Goal: Download file/media

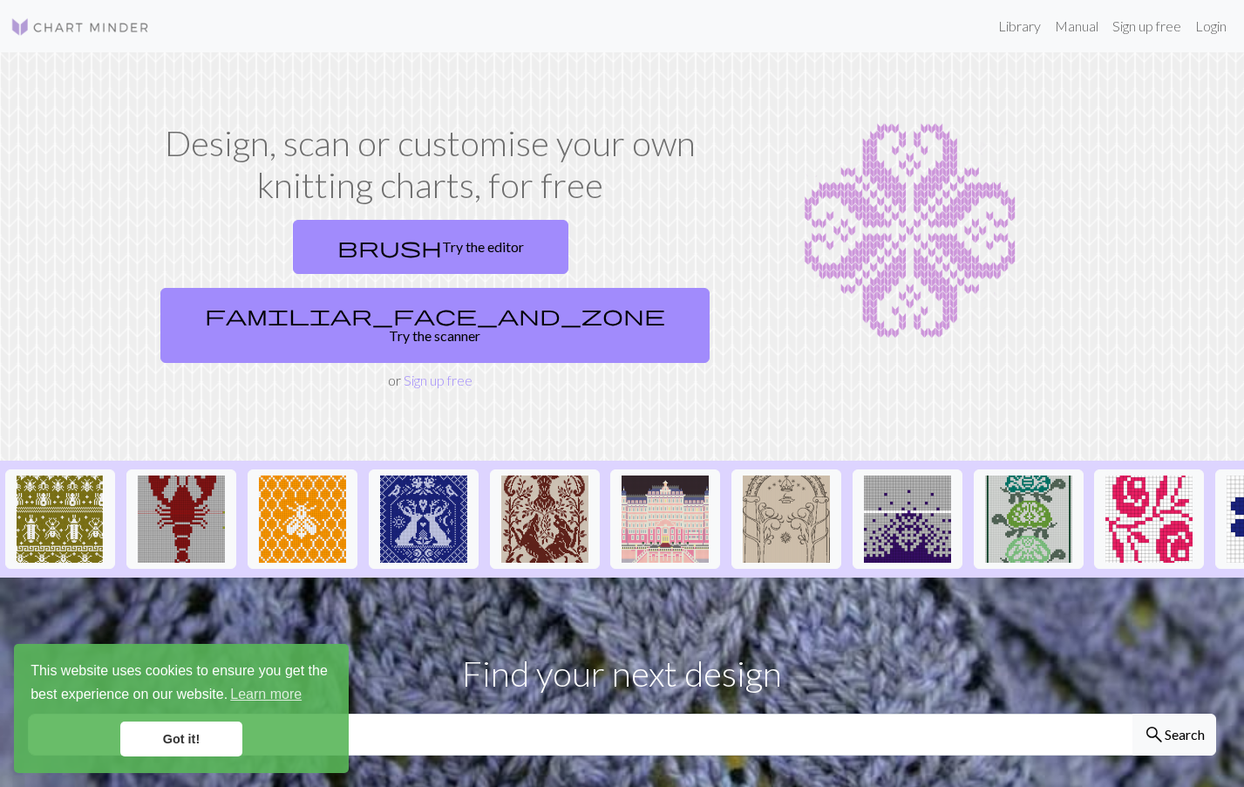
scroll to position [87, 0]
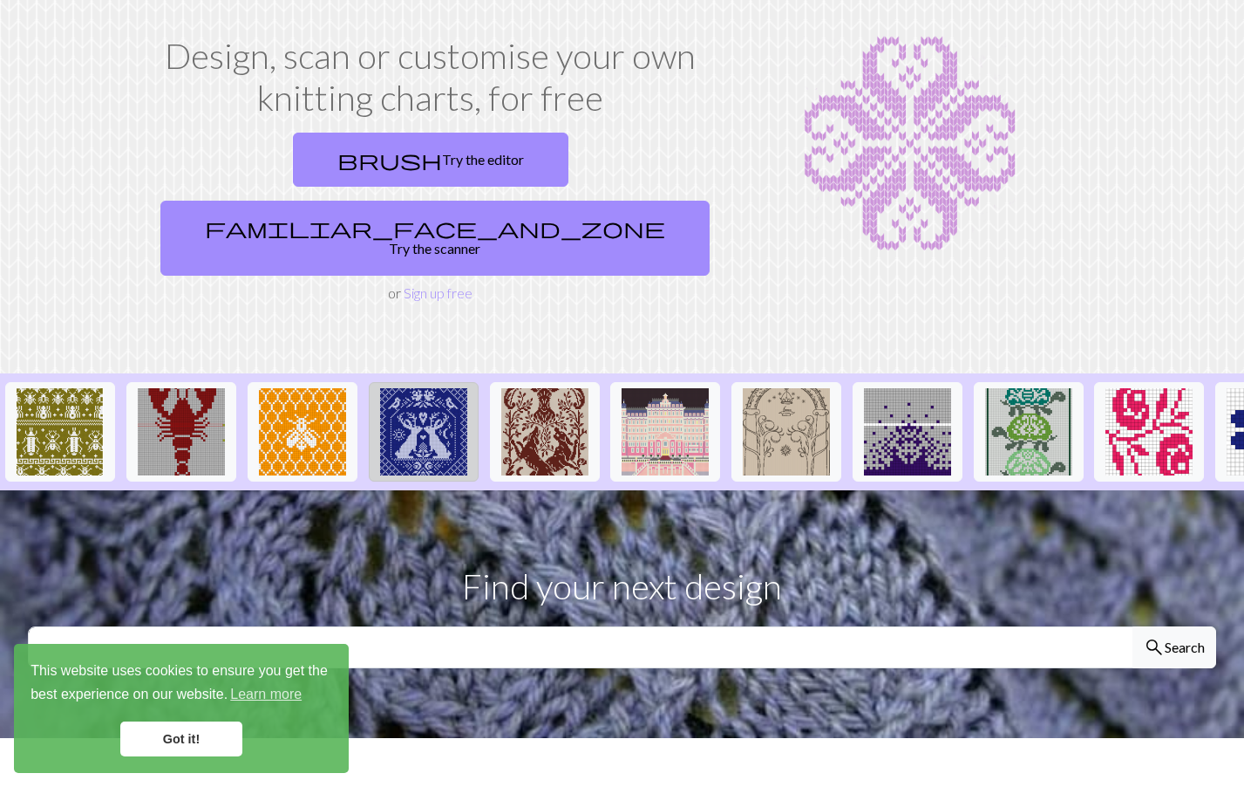
click at [426, 401] on img at bounding box center [423, 431] width 87 height 87
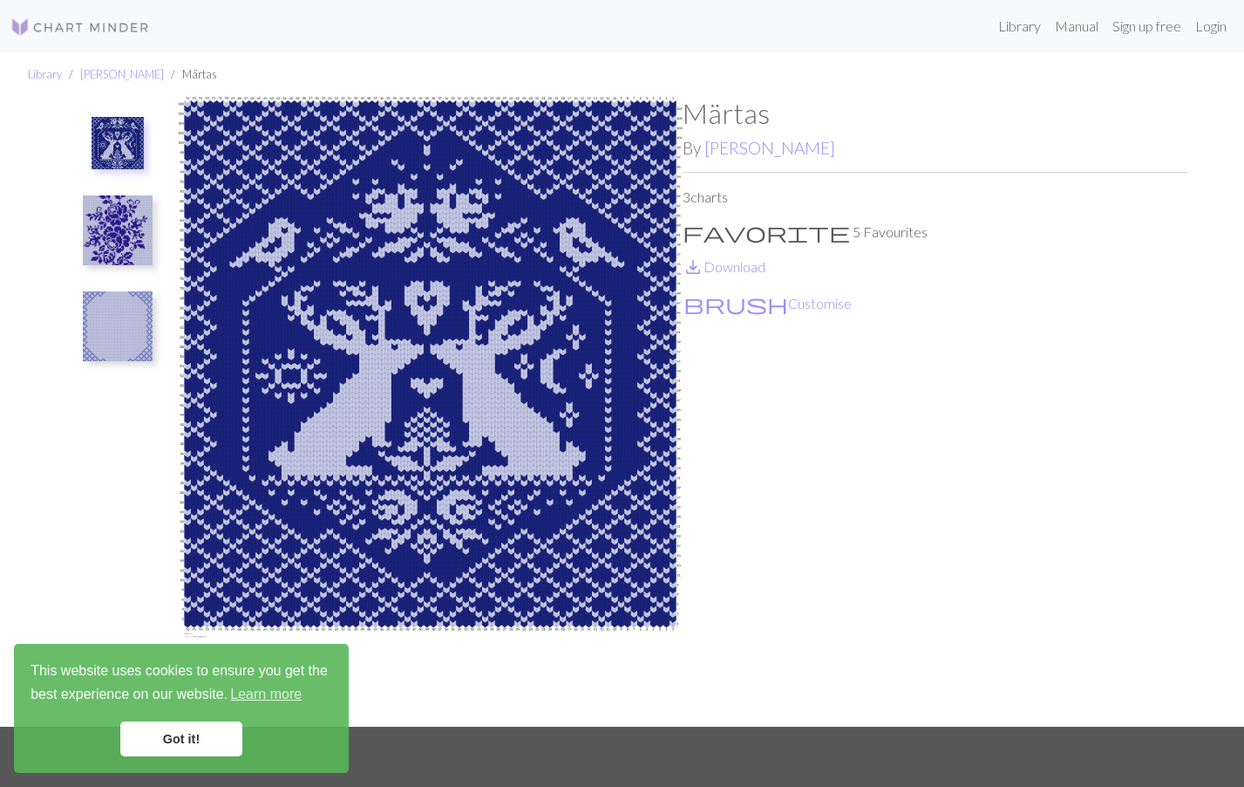
click at [122, 211] on img at bounding box center [118, 230] width 70 height 70
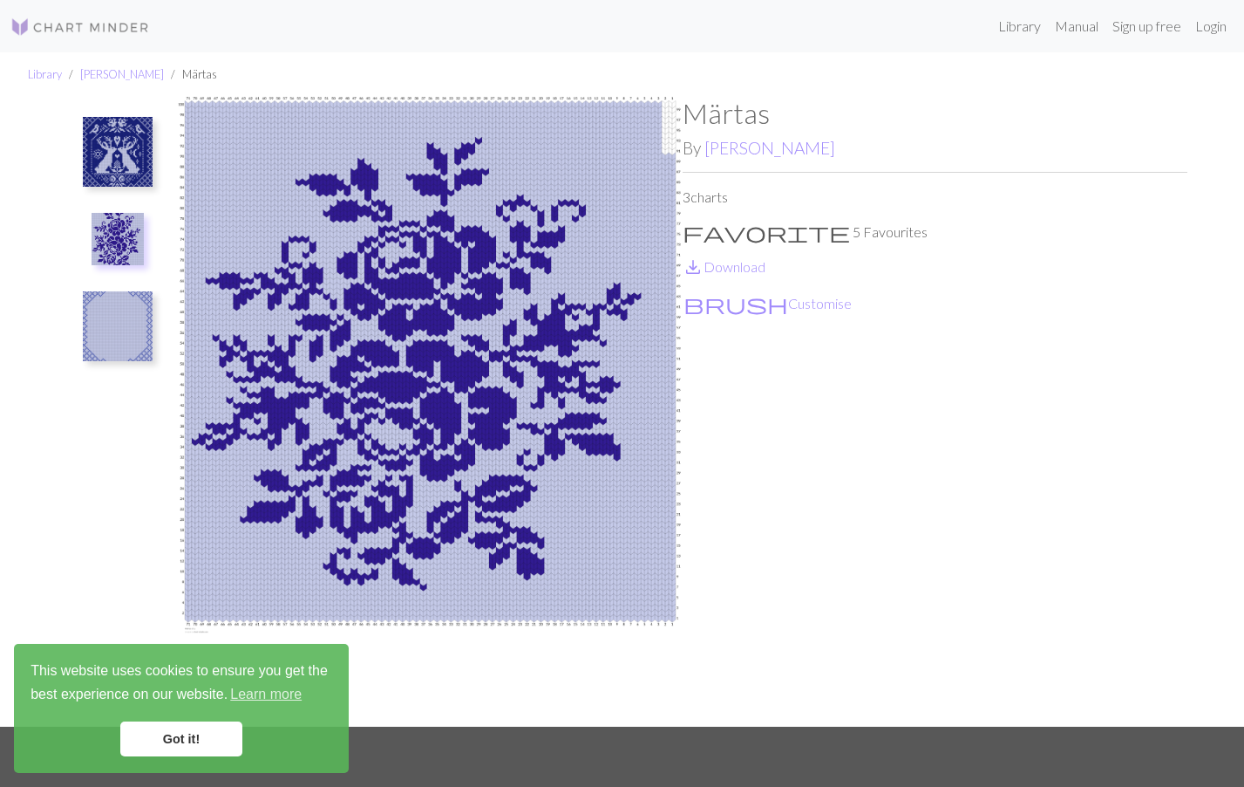
click at [120, 321] on img at bounding box center [118, 326] width 70 height 70
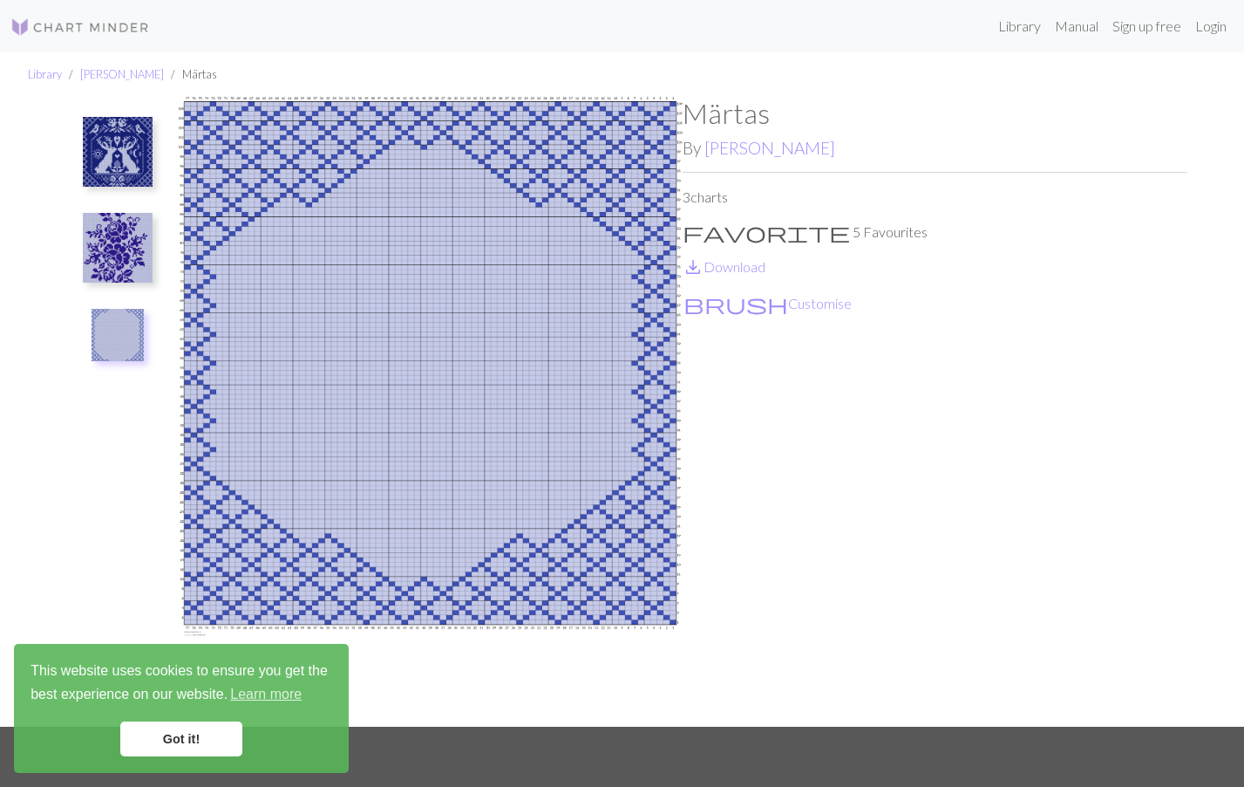
click at [122, 166] on img at bounding box center [118, 152] width 70 height 70
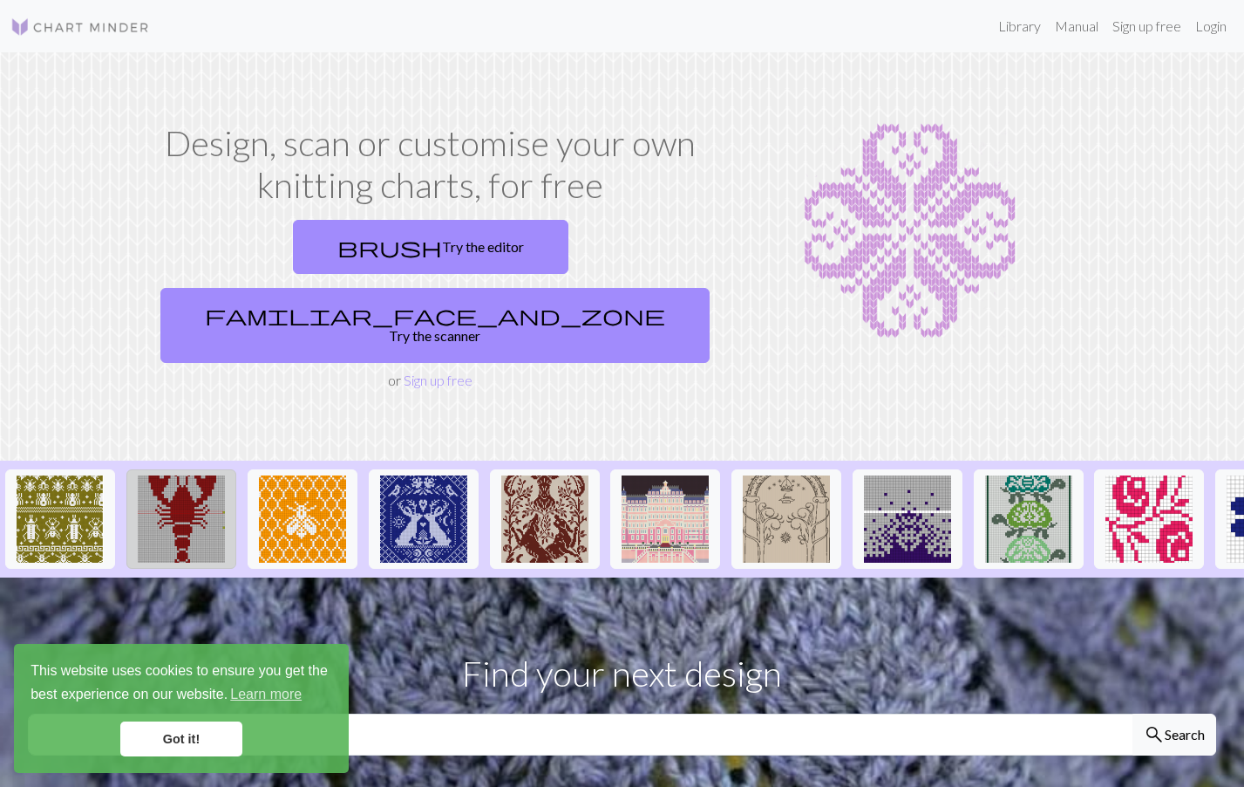
click at [210, 487] on img at bounding box center [181, 518] width 87 height 87
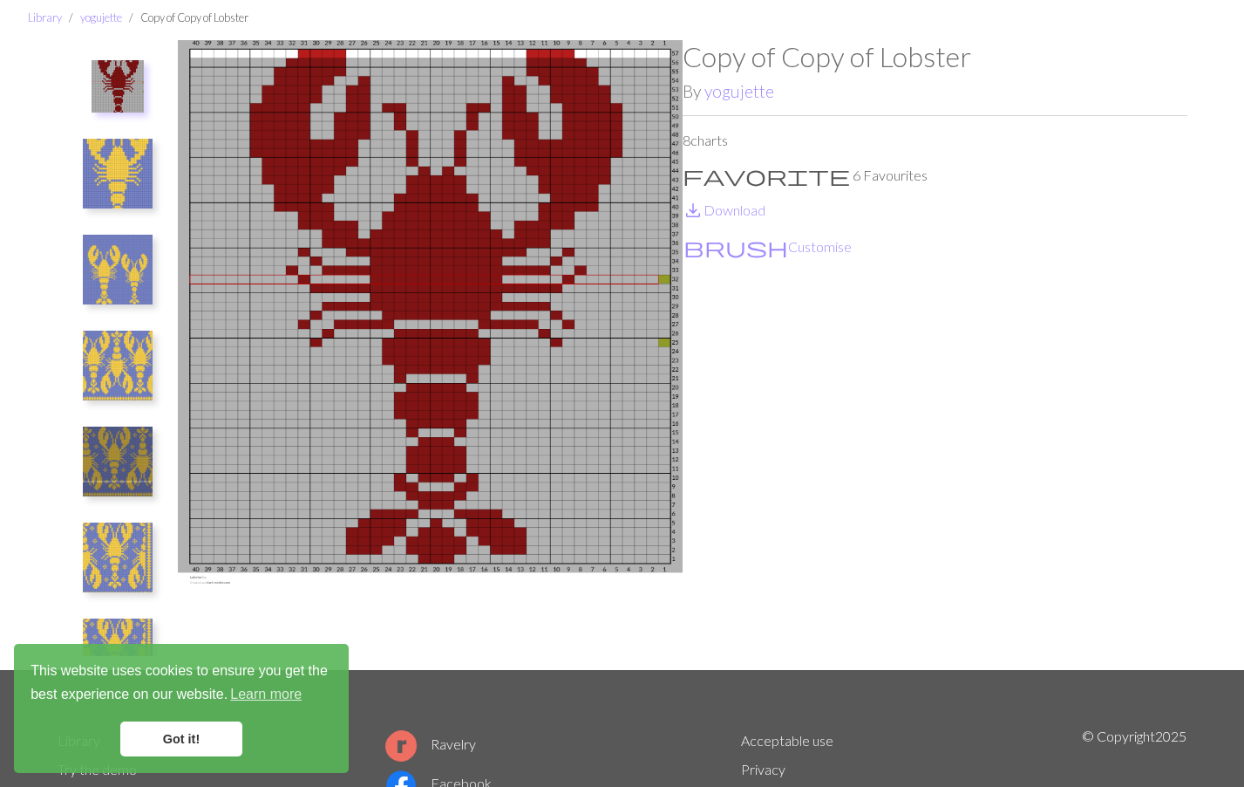
scroll to position [87, 0]
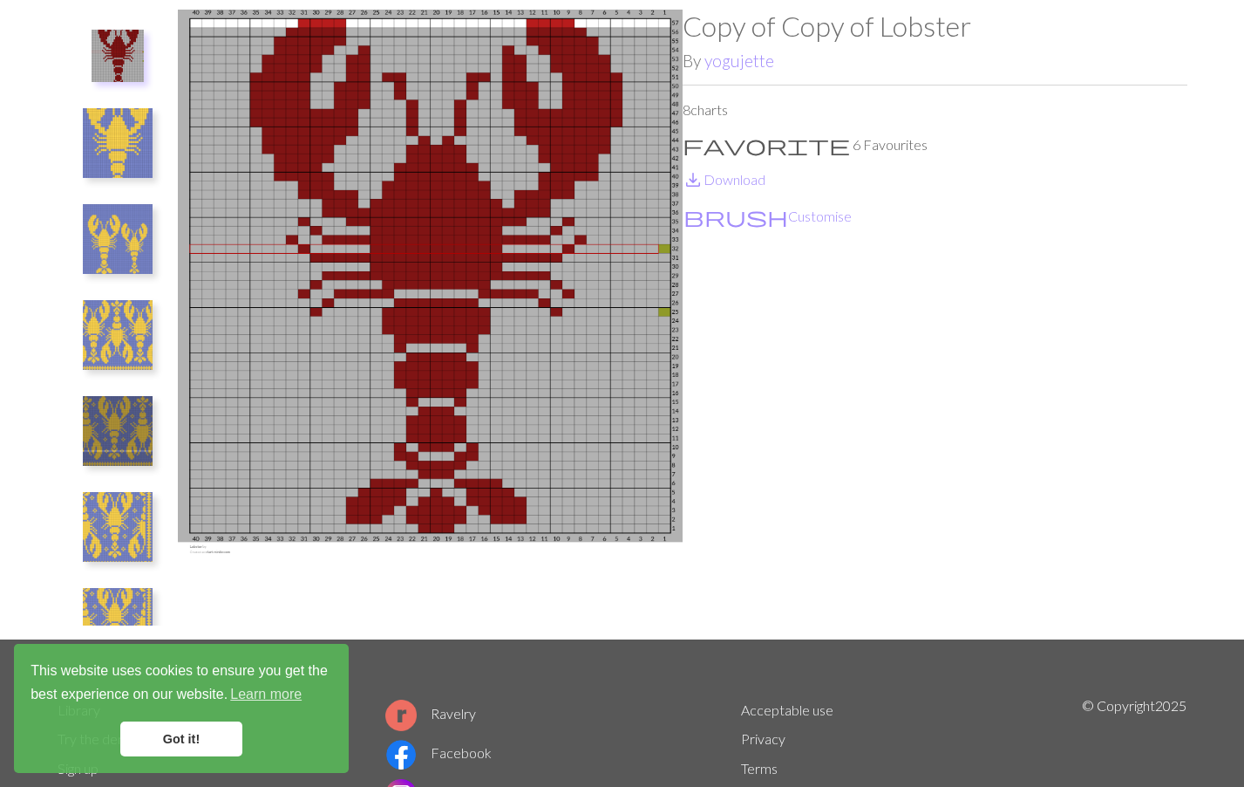
click at [109, 160] on img at bounding box center [118, 143] width 70 height 70
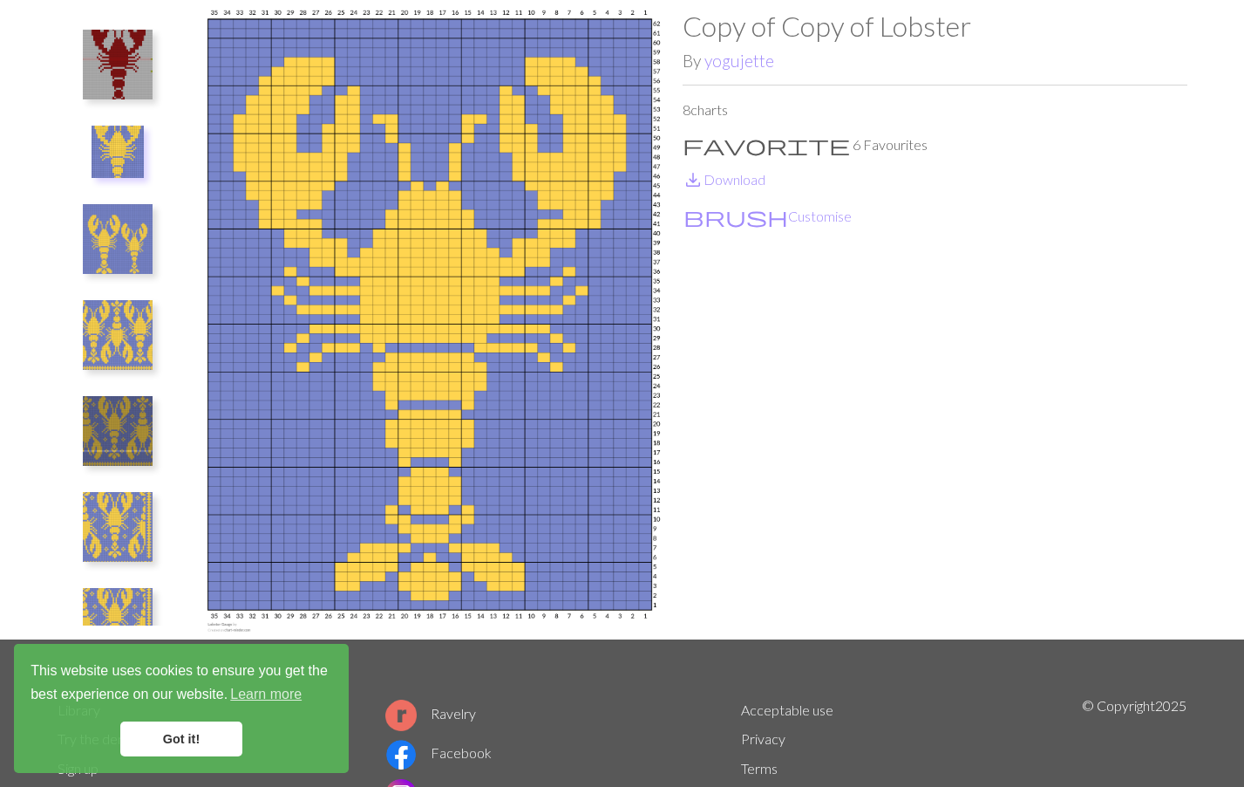
click at [113, 255] on img at bounding box center [118, 239] width 70 height 70
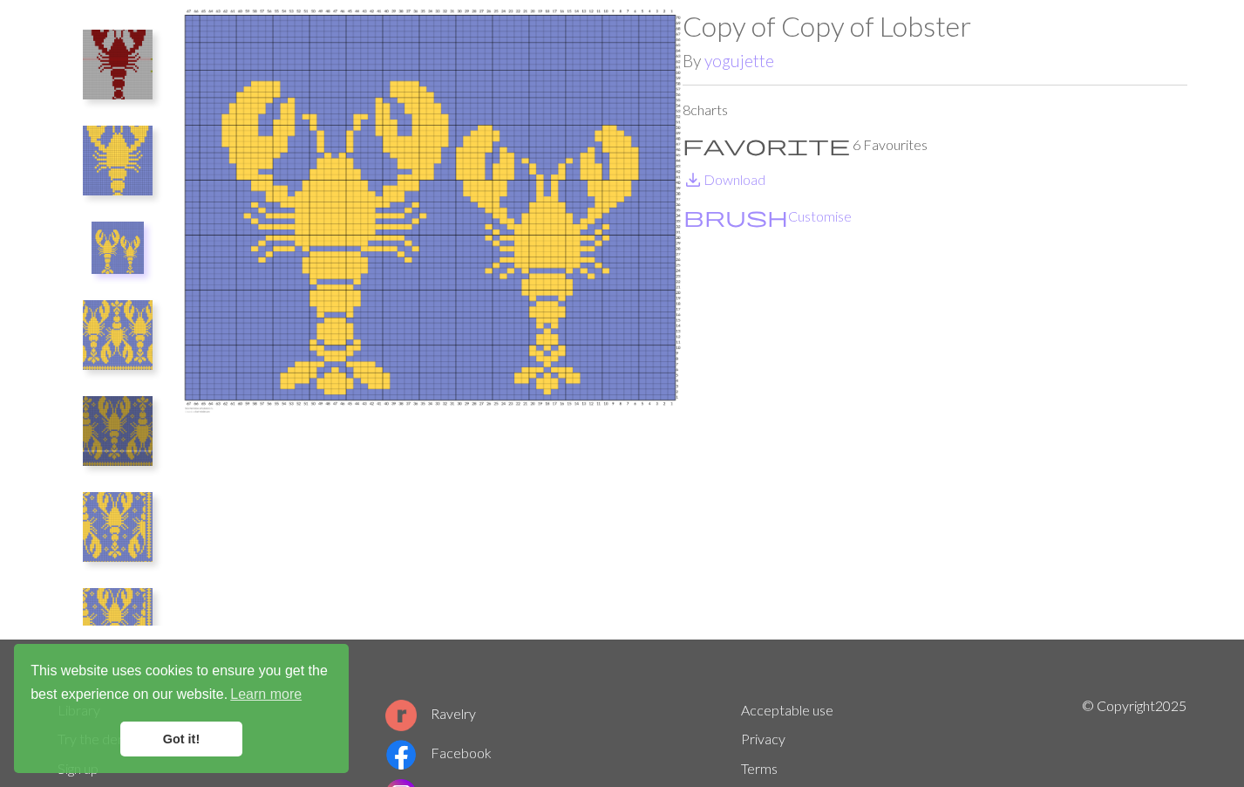
click at [112, 334] on img at bounding box center [118, 335] width 70 height 70
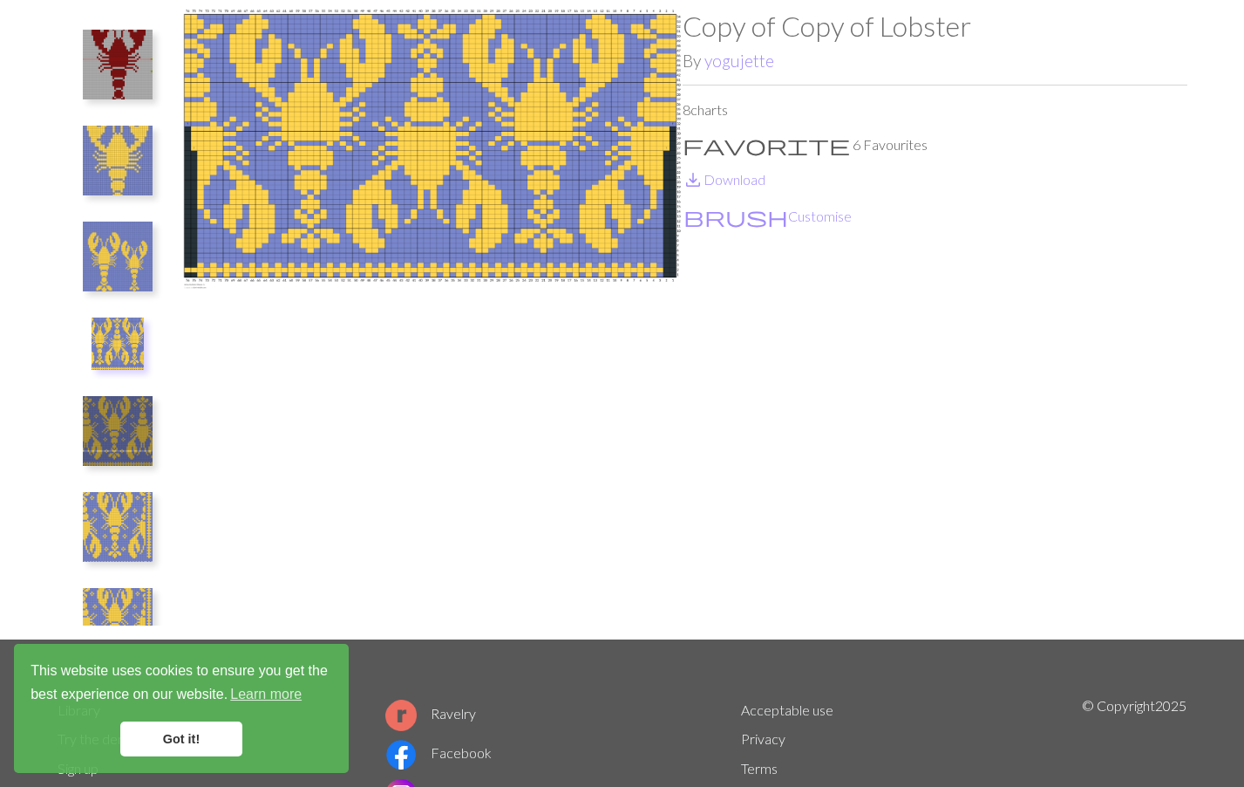
click at [111, 414] on img at bounding box center [118, 431] width 70 height 70
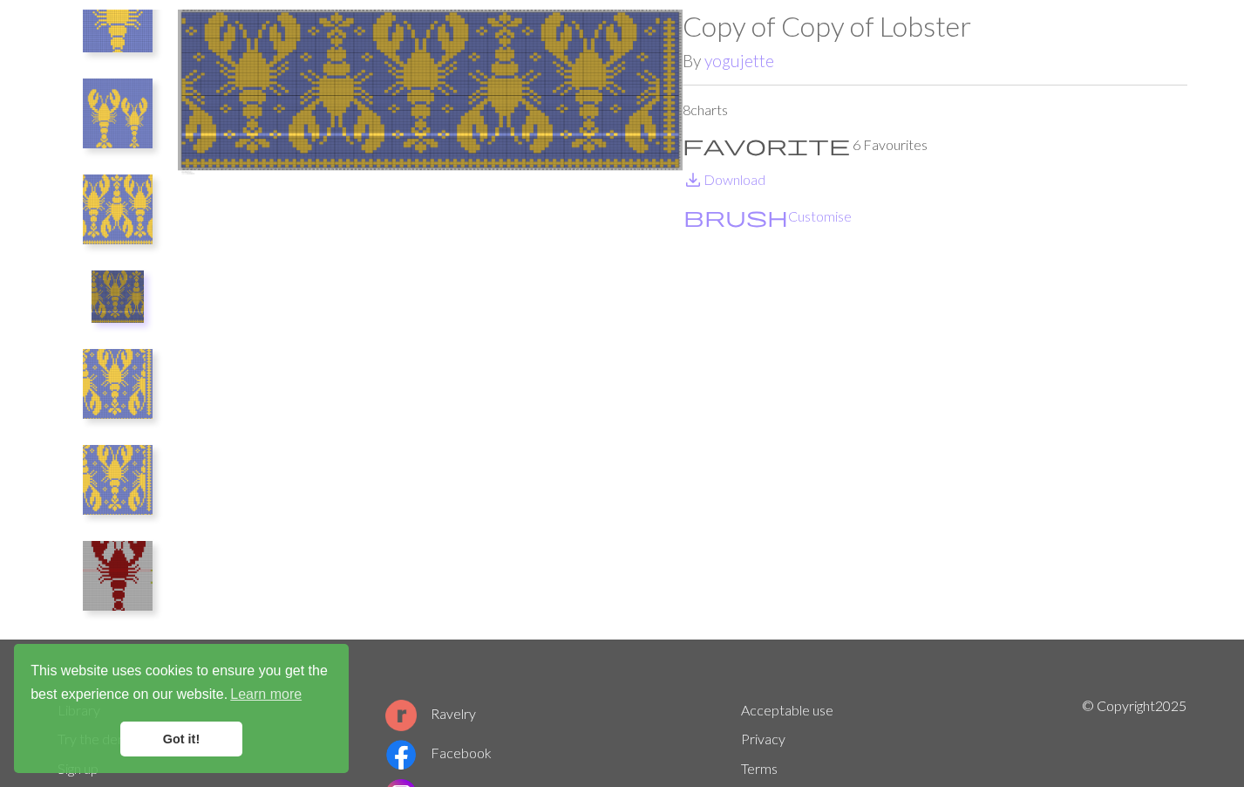
scroll to position [148, 0]
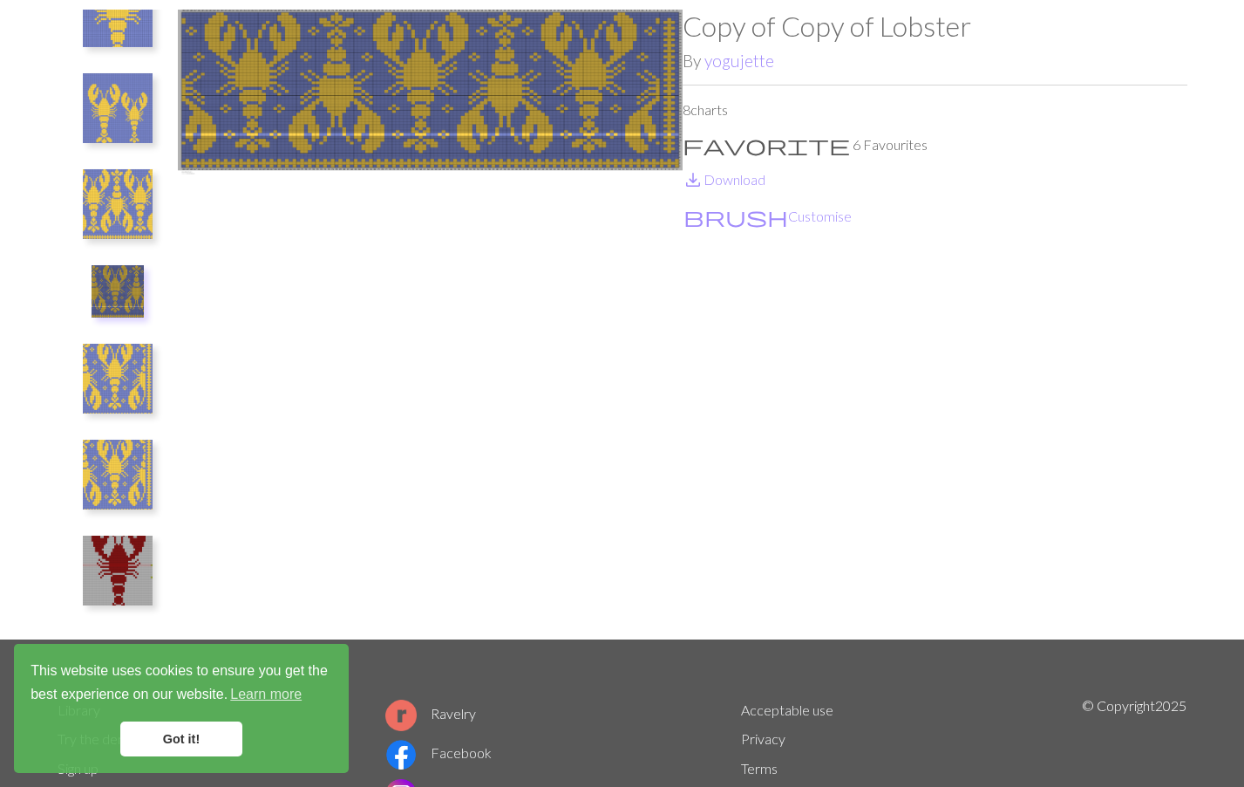
click at [119, 559] on img at bounding box center [118, 570] width 70 height 70
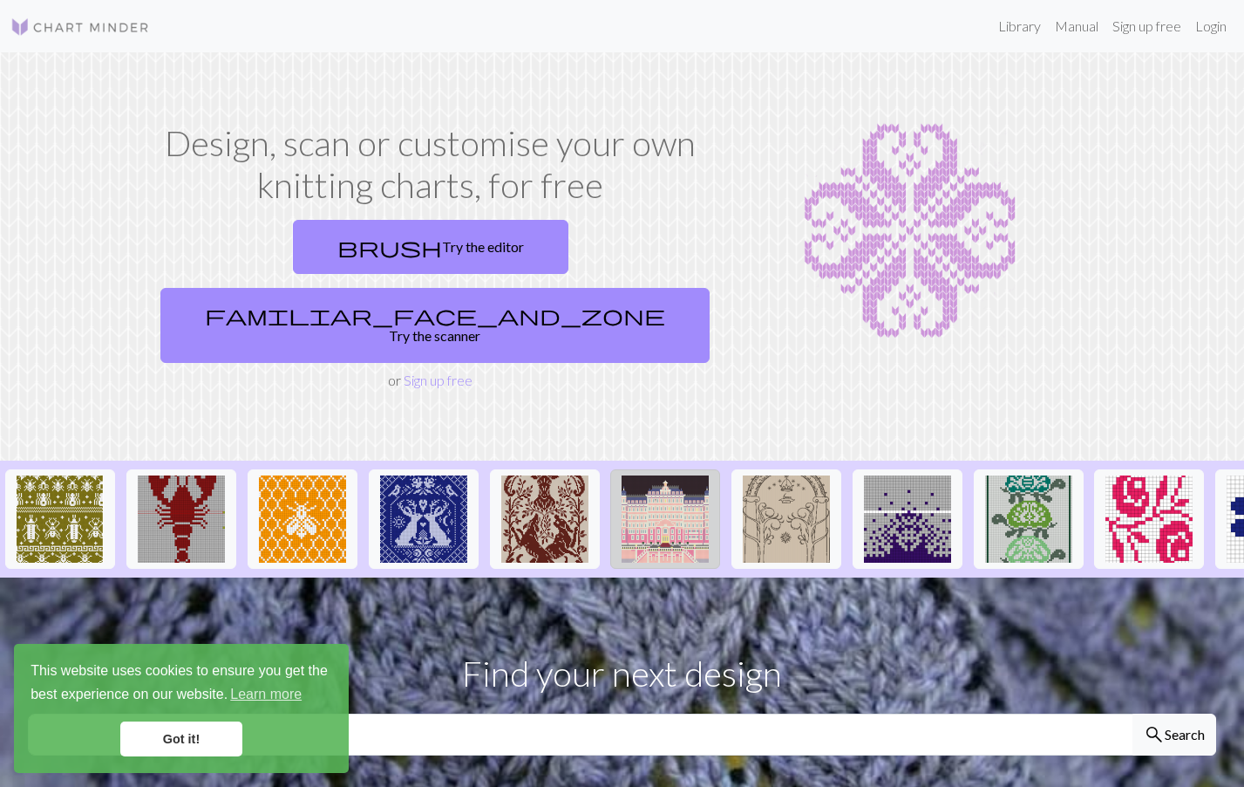
click at [672, 499] on img at bounding box center [665, 518] width 87 height 87
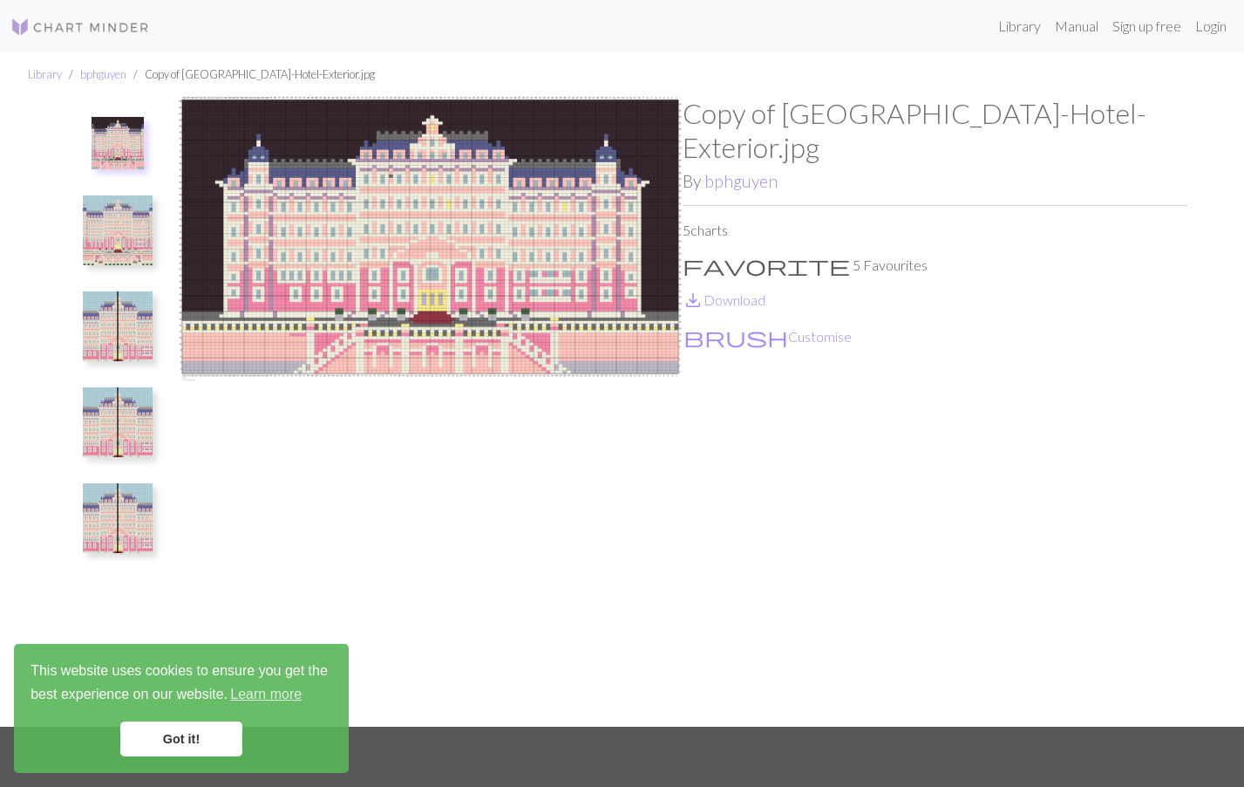
click at [112, 249] on img at bounding box center [118, 230] width 70 height 70
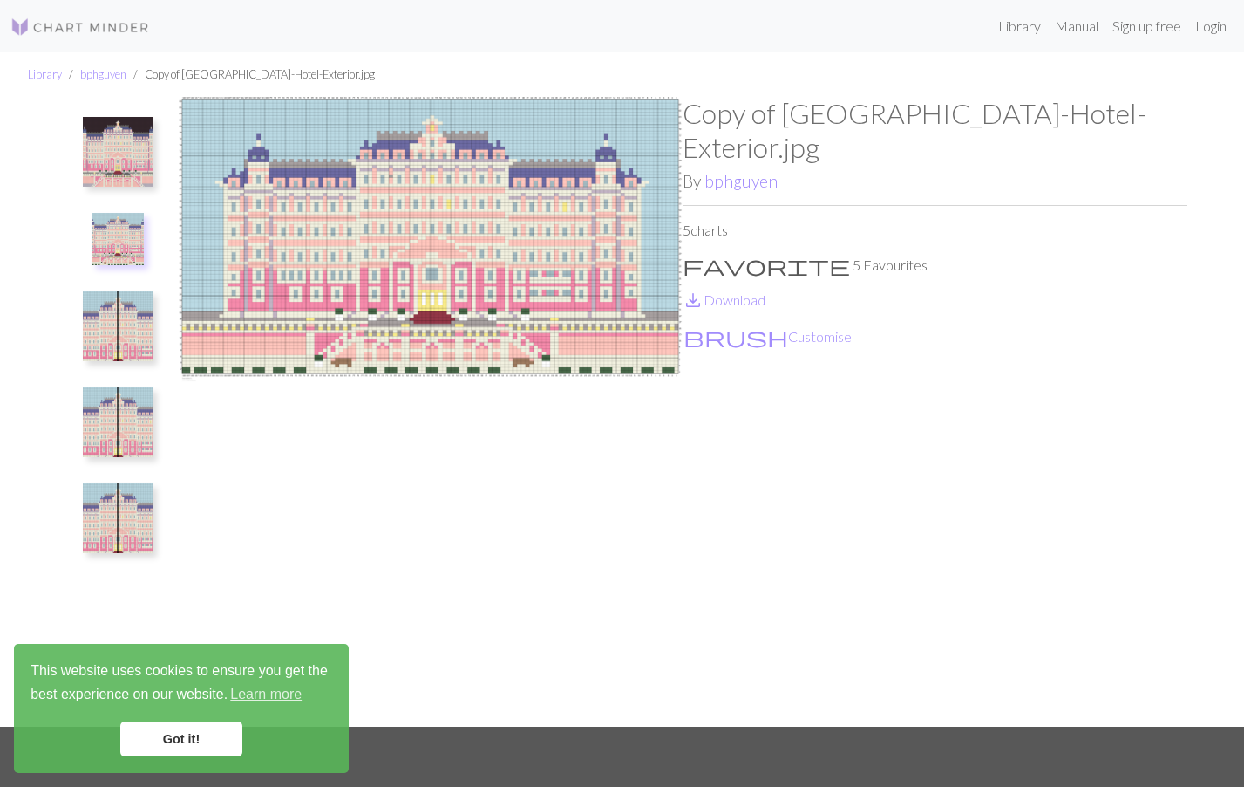
click at [110, 324] on img at bounding box center [118, 326] width 70 height 70
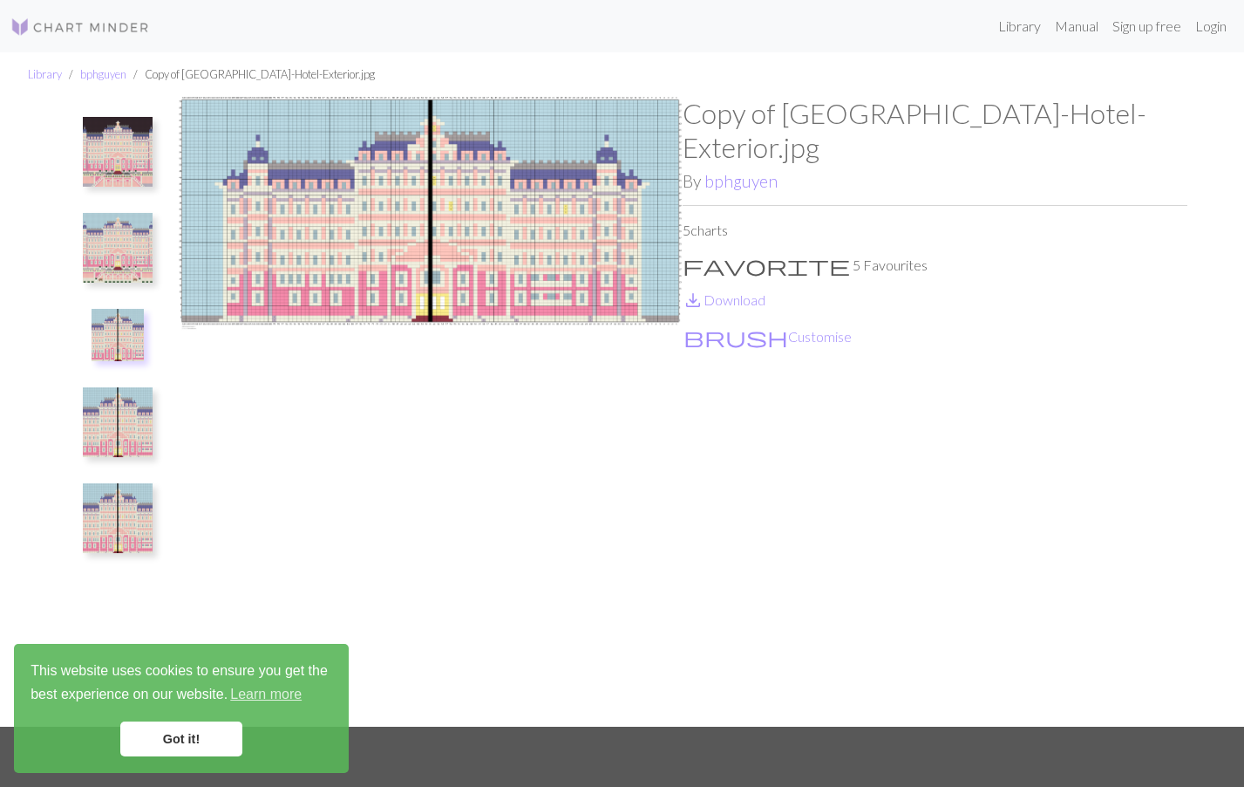
click at [110, 387] on img at bounding box center [118, 422] width 70 height 70
click at [83, 469] on ul at bounding box center [118, 405] width 120 height 616
click at [92, 487] on img at bounding box center [118, 518] width 70 height 70
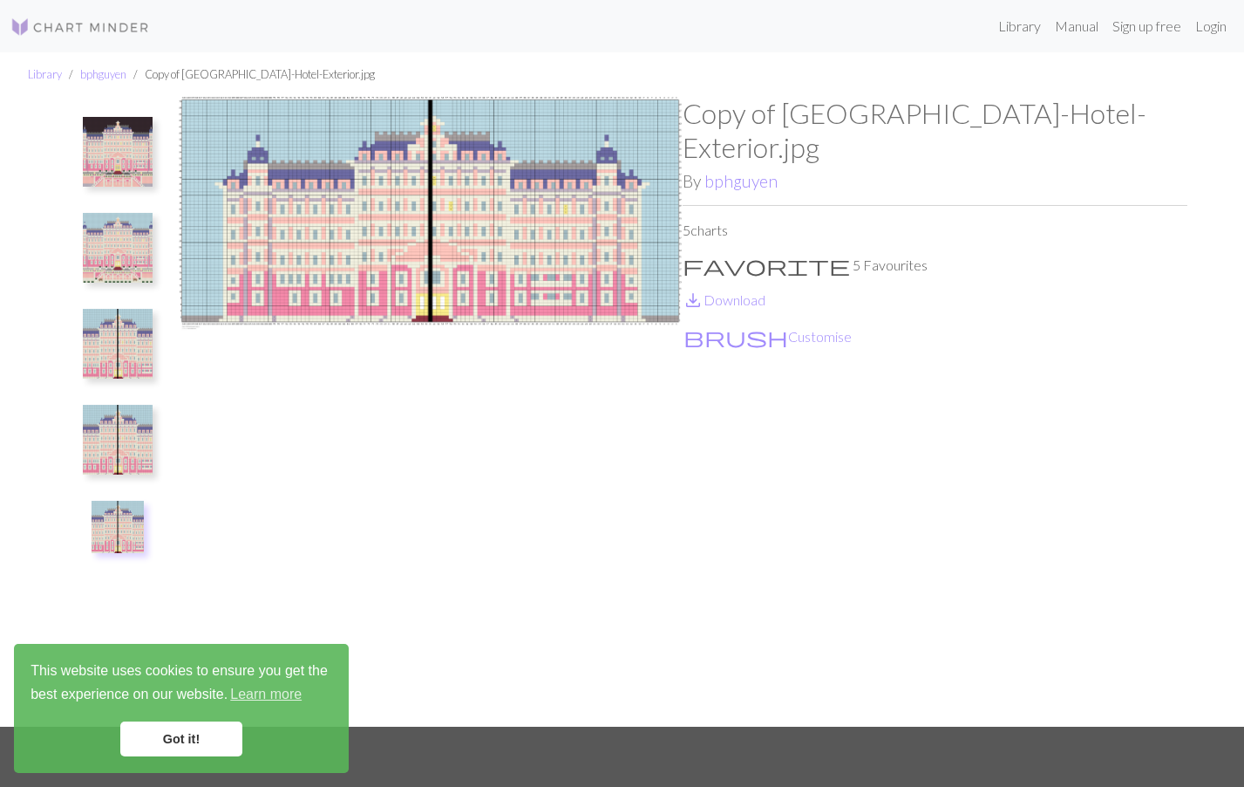
click at [102, 241] on img at bounding box center [118, 248] width 70 height 70
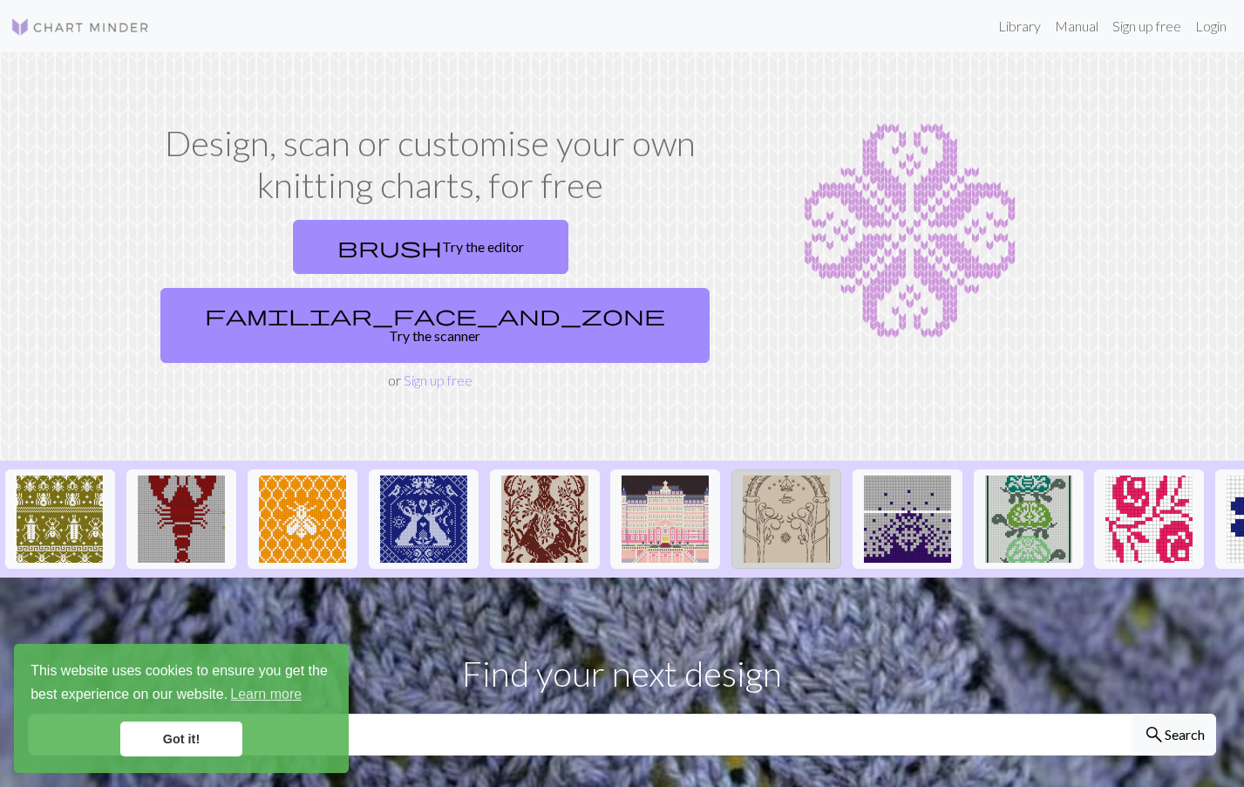
click at [789, 476] on img at bounding box center [786, 518] width 87 height 87
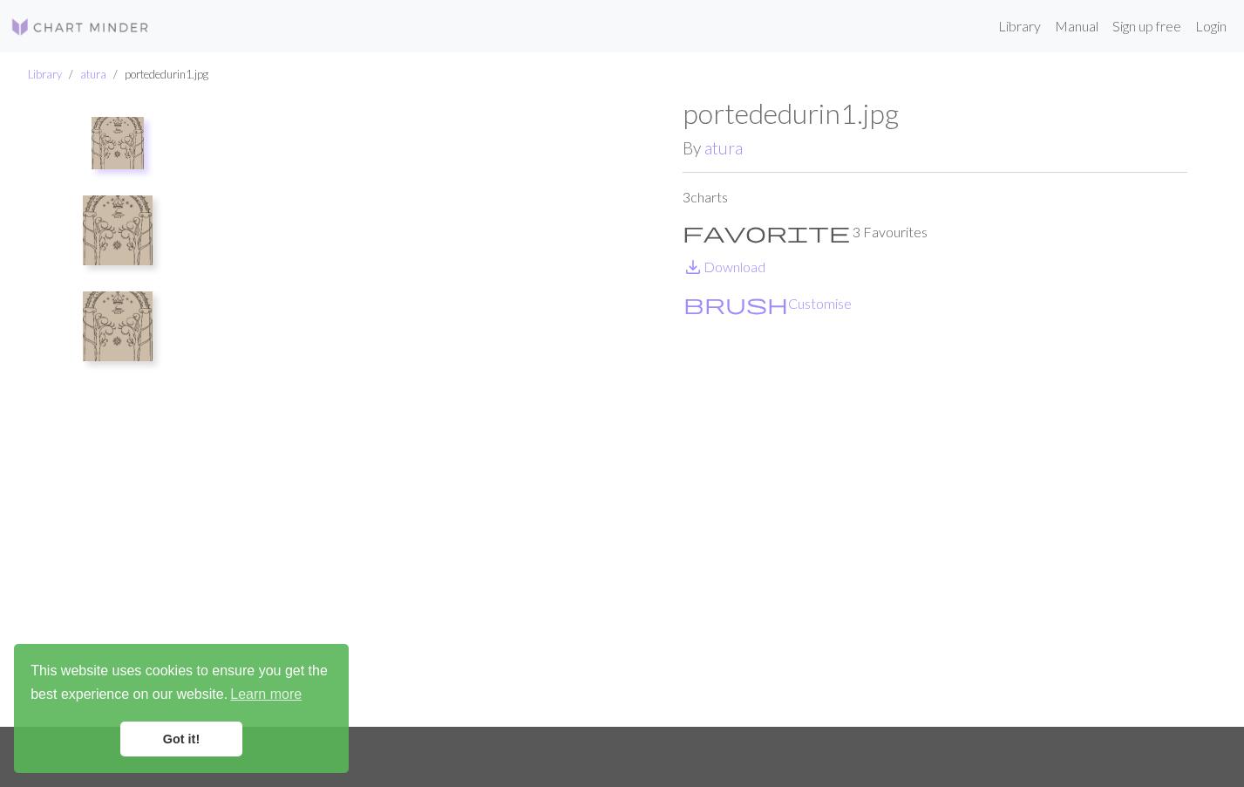
click at [104, 207] on img at bounding box center [118, 230] width 70 height 70
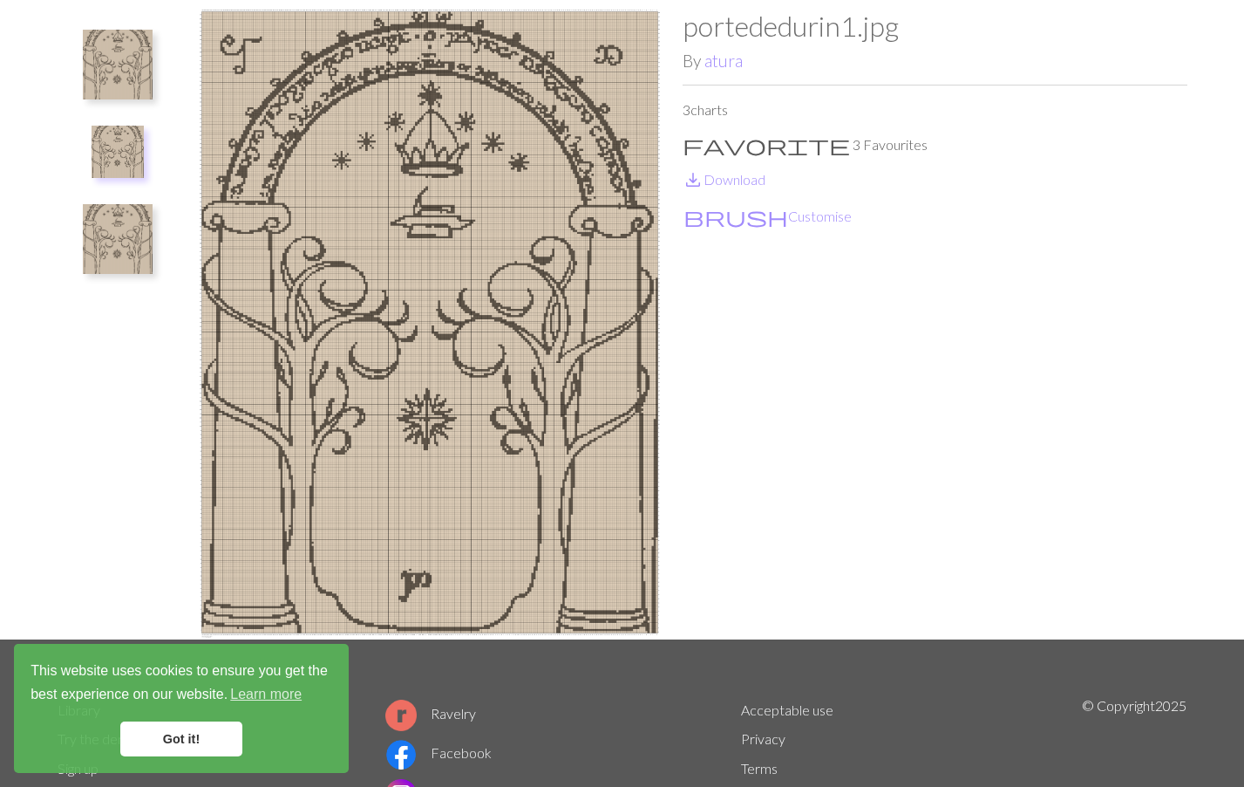
click at [118, 296] on ul at bounding box center [118, 318] width 120 height 616
click at [117, 241] on img at bounding box center [118, 239] width 70 height 70
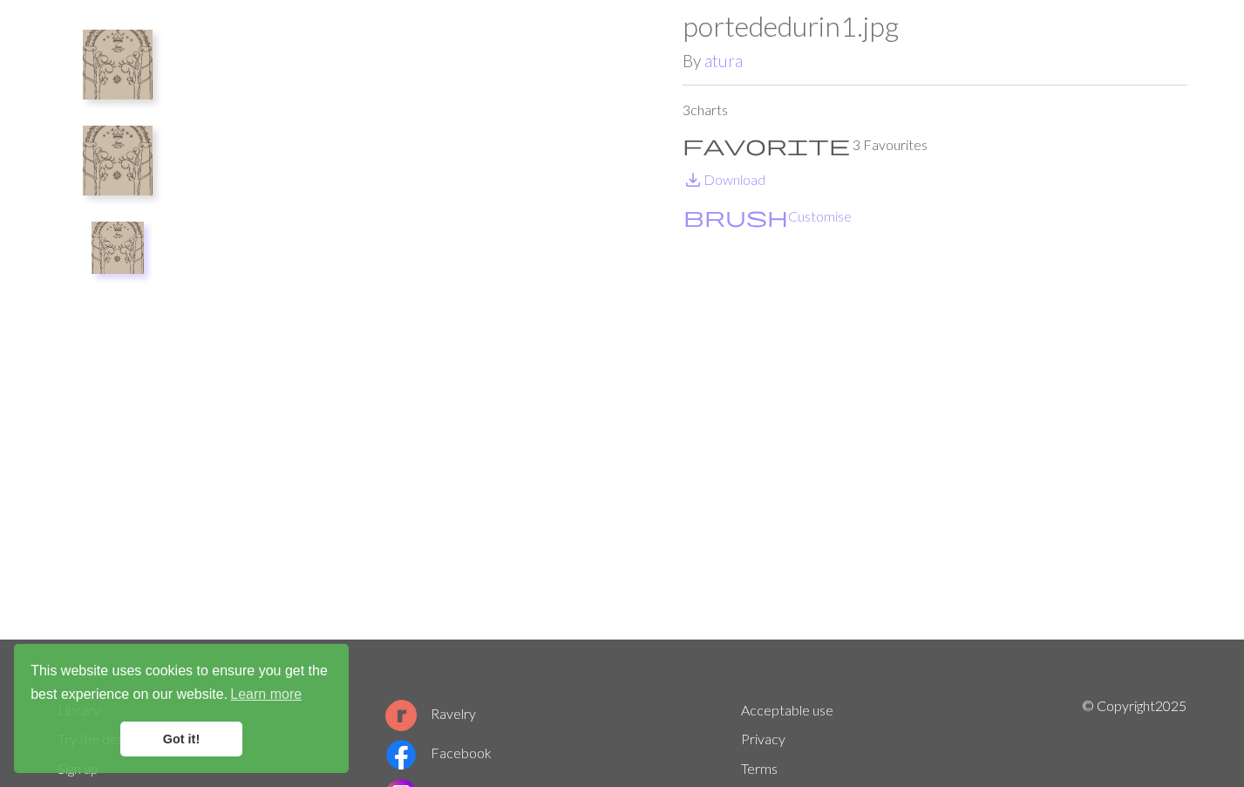
click at [116, 149] on img at bounding box center [118, 161] width 70 height 70
click at [125, 66] on img at bounding box center [118, 65] width 70 height 70
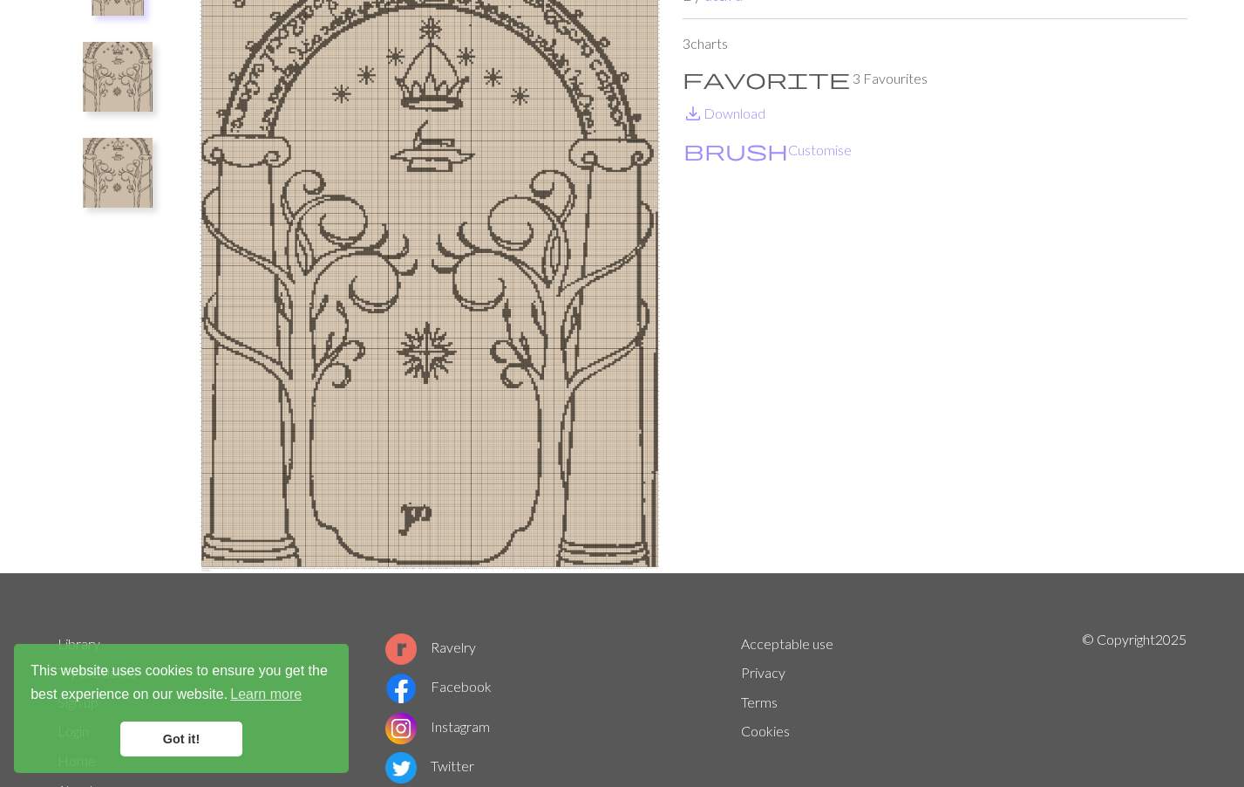
scroll to position [0, 0]
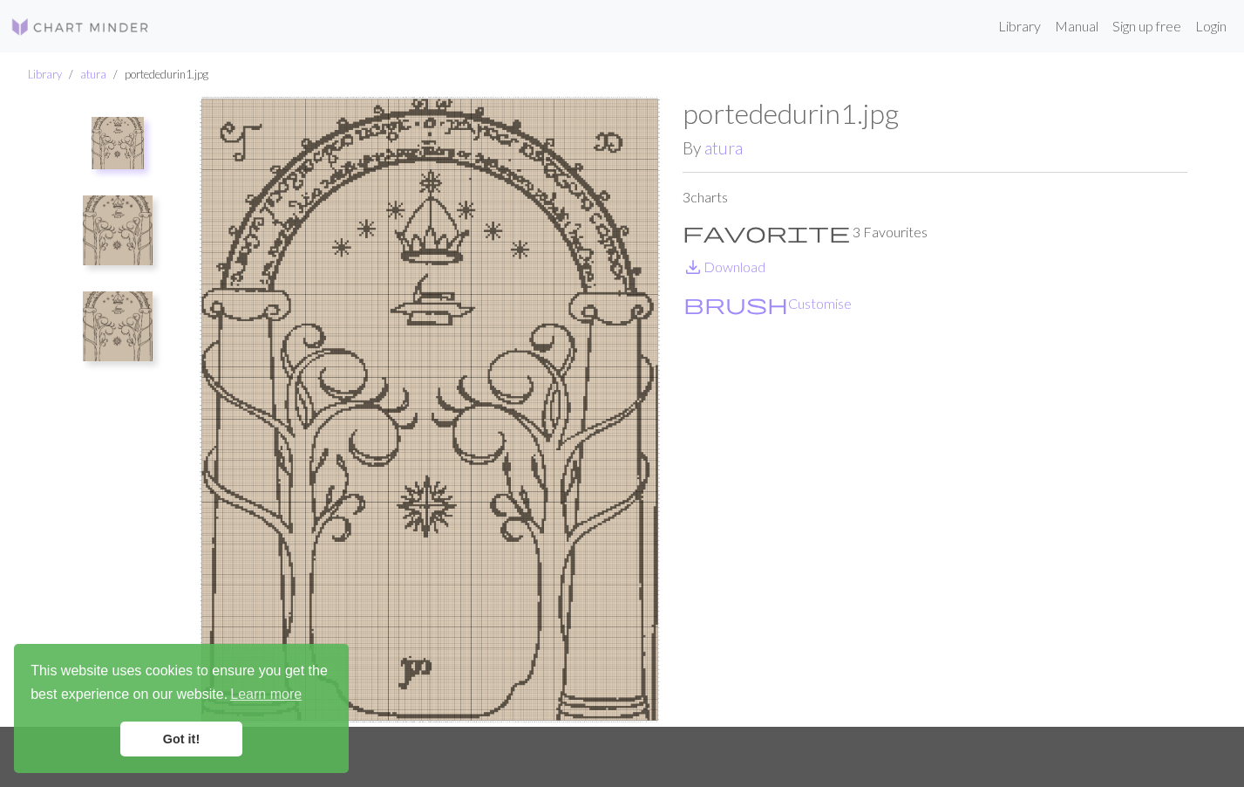
click at [107, 127] on img at bounding box center [118, 143] width 52 height 52
click at [113, 330] on img at bounding box center [118, 326] width 70 height 70
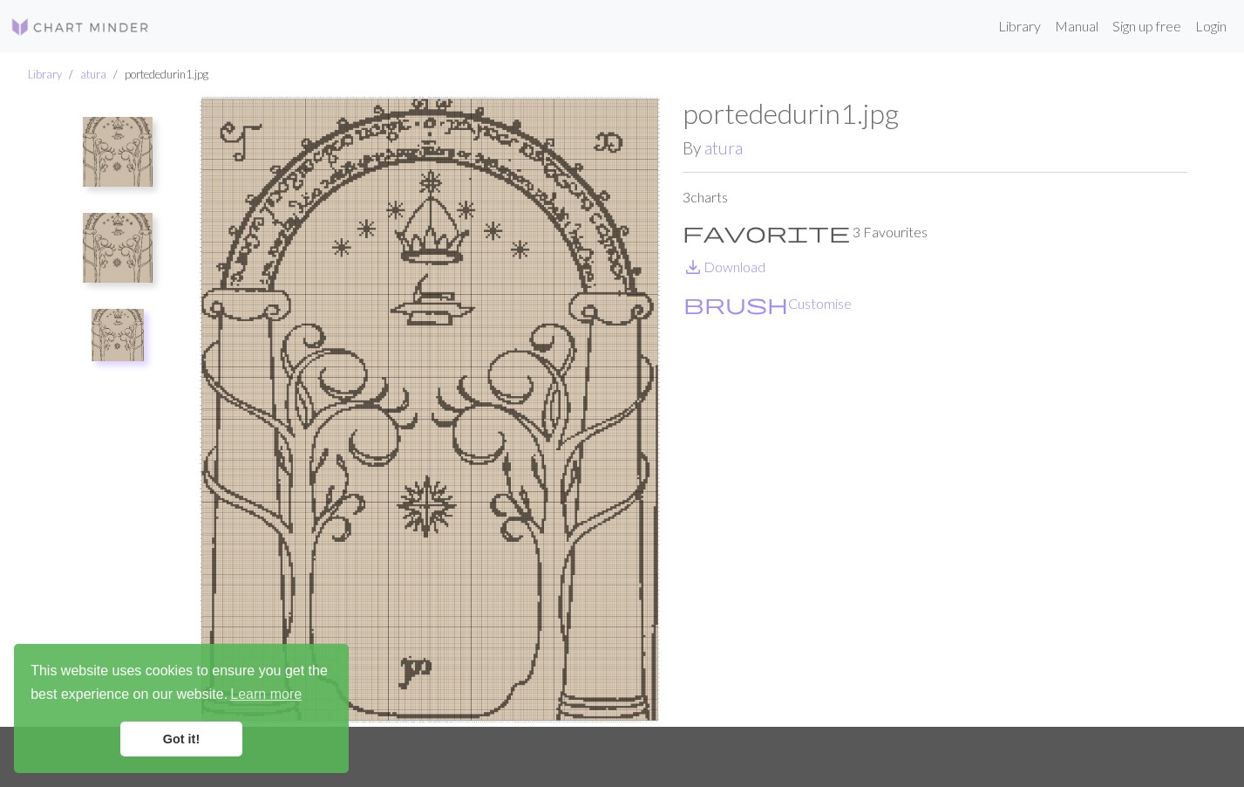
click at [105, 211] on button at bounding box center [118, 248] width 92 height 82
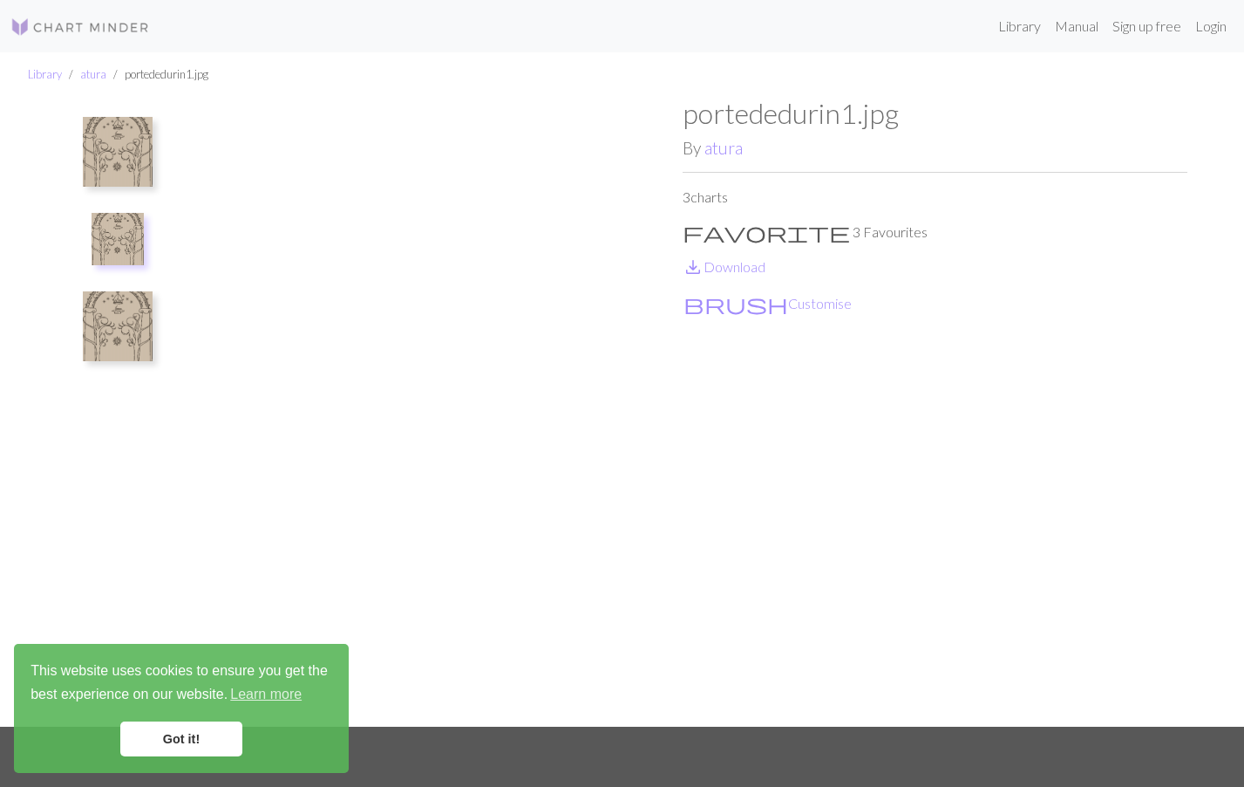
click at [106, 155] on img at bounding box center [118, 152] width 70 height 70
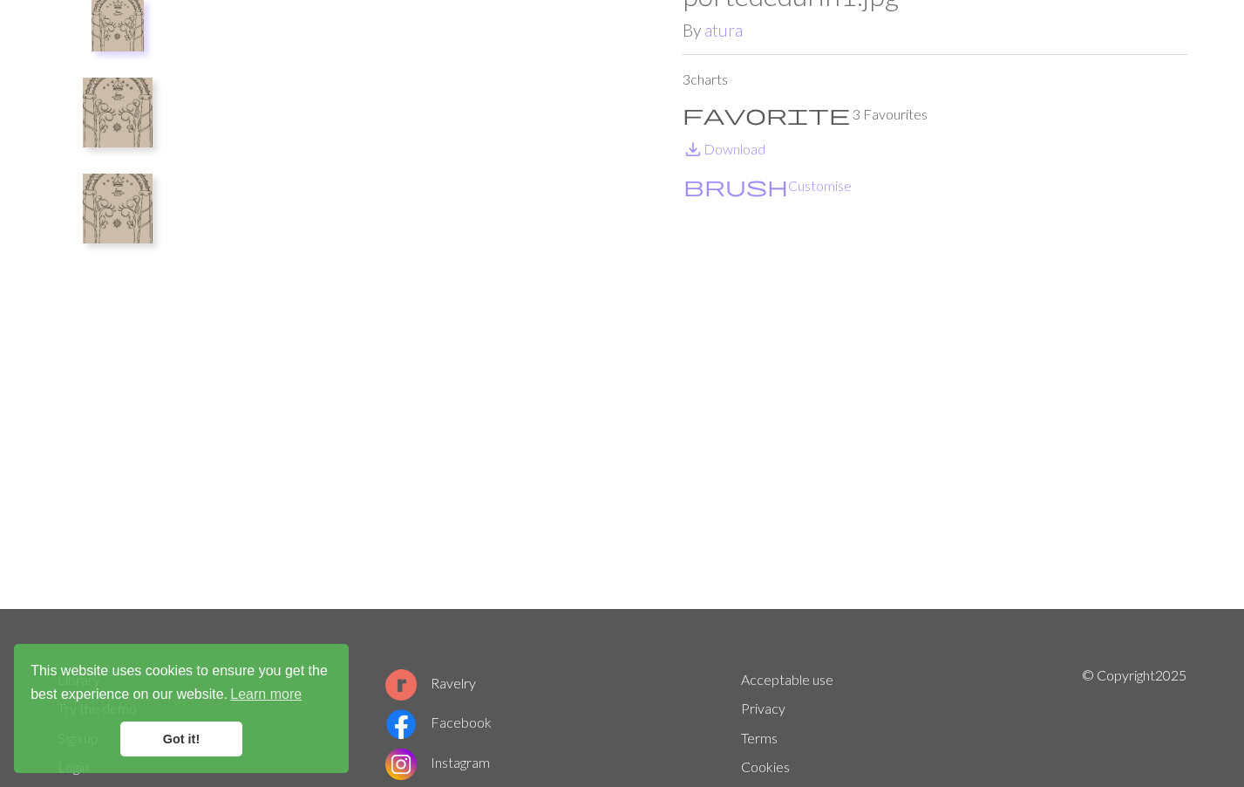
scroll to position [87, 0]
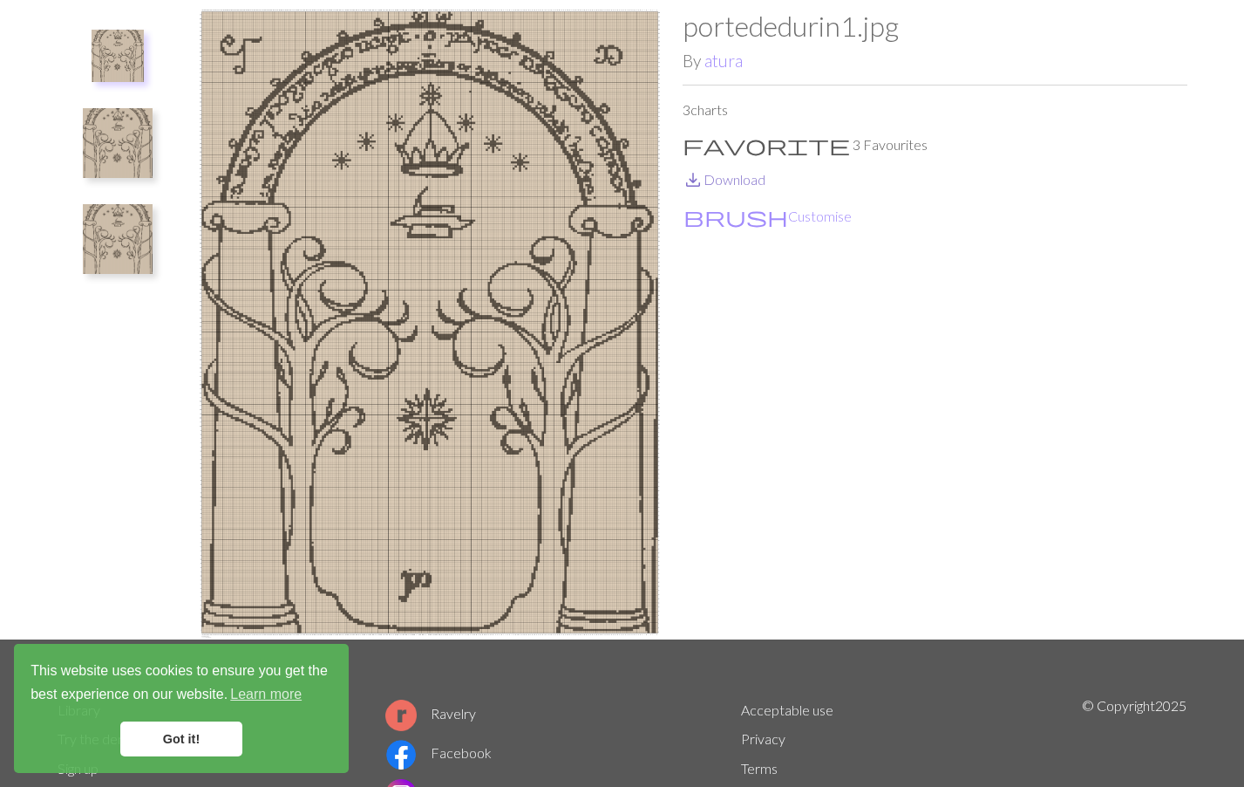
click at [719, 187] on p "save_alt Download" at bounding box center [935, 179] width 505 height 21
click at [732, 172] on link "save_alt Download" at bounding box center [724, 179] width 83 height 17
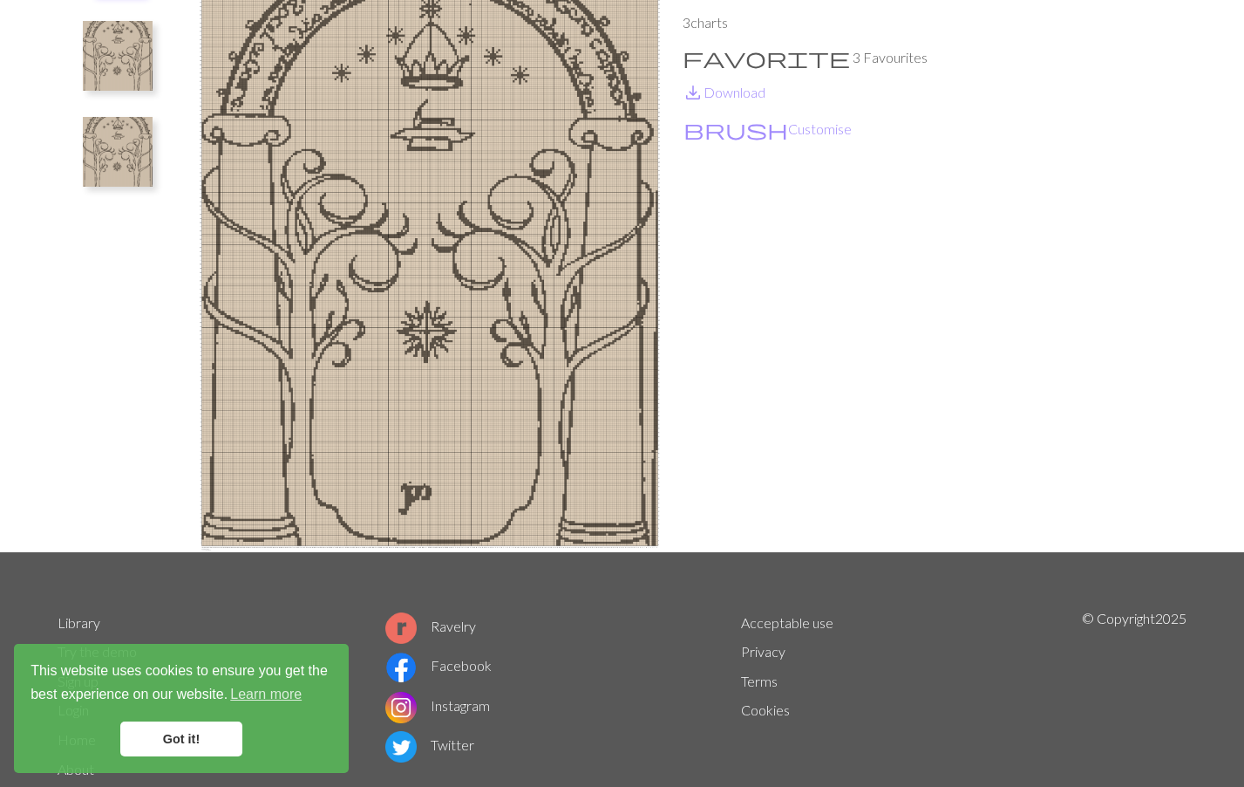
scroll to position [0, 0]
